Goal: Find specific page/section: Find specific page/section

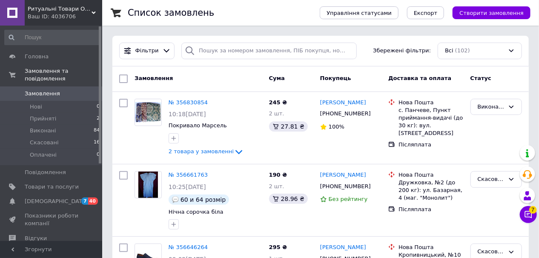
click at [93, 12] on icon at bounding box center [94, 13] width 4 height 4
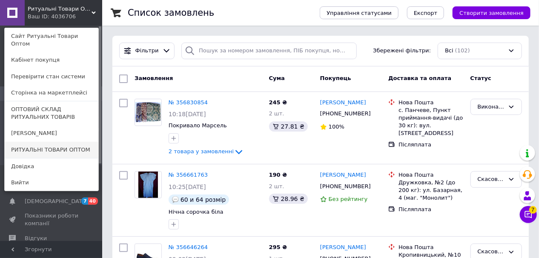
click at [44, 142] on link "РИТУАЛЬНІ ТОВАРИ ОПТОМ" at bounding box center [52, 150] width 94 height 16
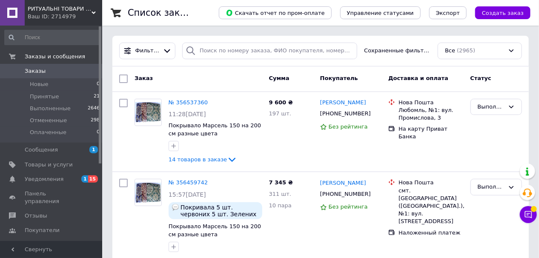
click at [92, 12] on use at bounding box center [94, 12] width 4 height 3
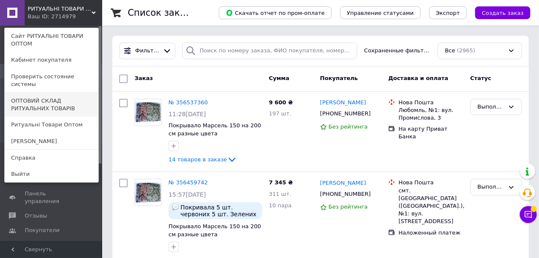
click at [56, 93] on link "ОПТОВИЙ СКЛАД РИТУАЛЬНИХ ТОВАРІВ" at bounding box center [52, 105] width 94 height 24
